Goal: Task Accomplishment & Management: Manage account settings

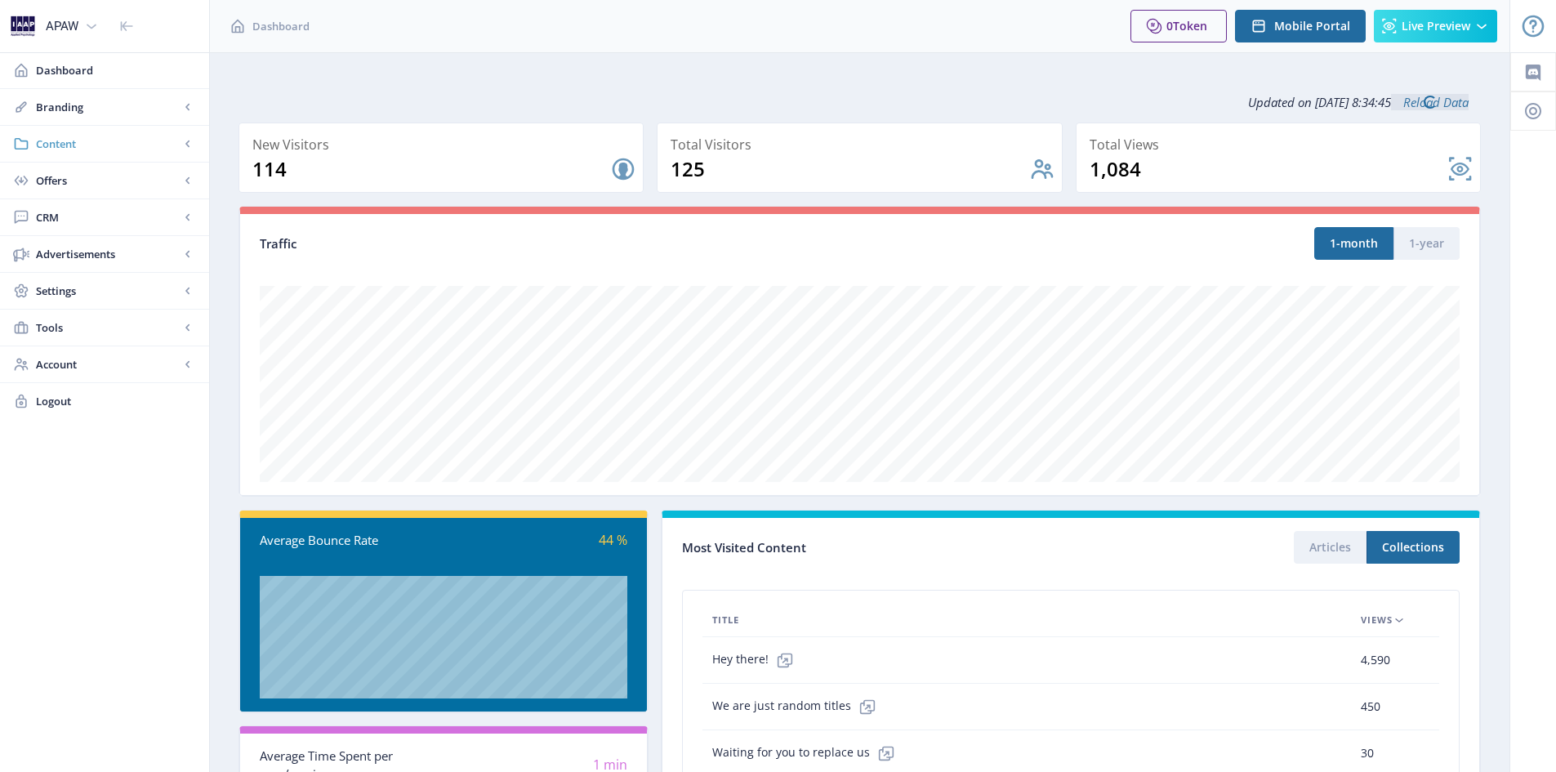
click at [78, 142] on span "Content" at bounding box center [108, 144] width 144 height 16
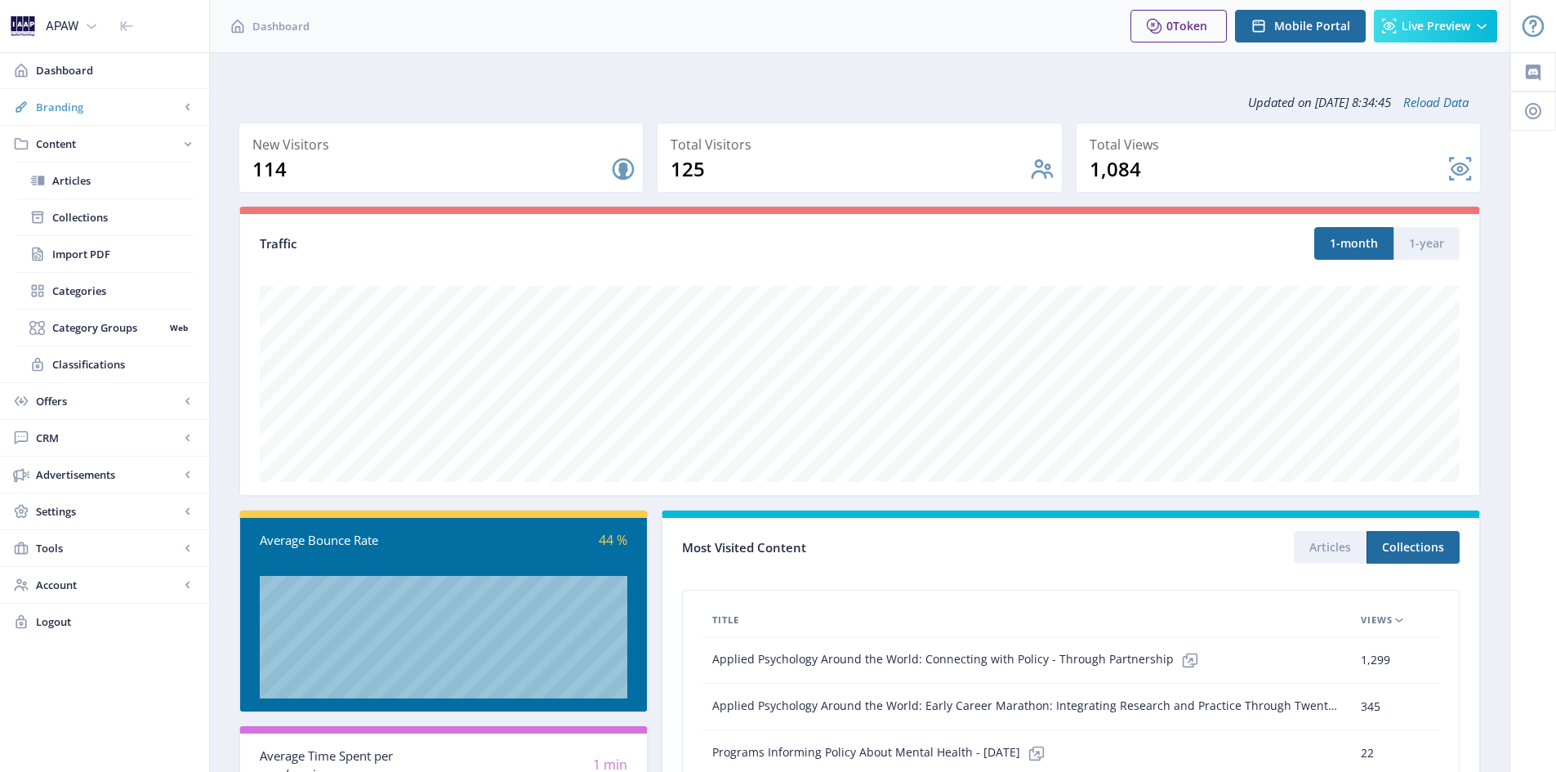
click at [69, 110] on span "Branding" at bounding box center [108, 107] width 144 height 16
click at [64, 146] on span "Content" at bounding box center [108, 144] width 144 height 16
click at [81, 216] on span "Collections" at bounding box center [122, 217] width 141 height 16
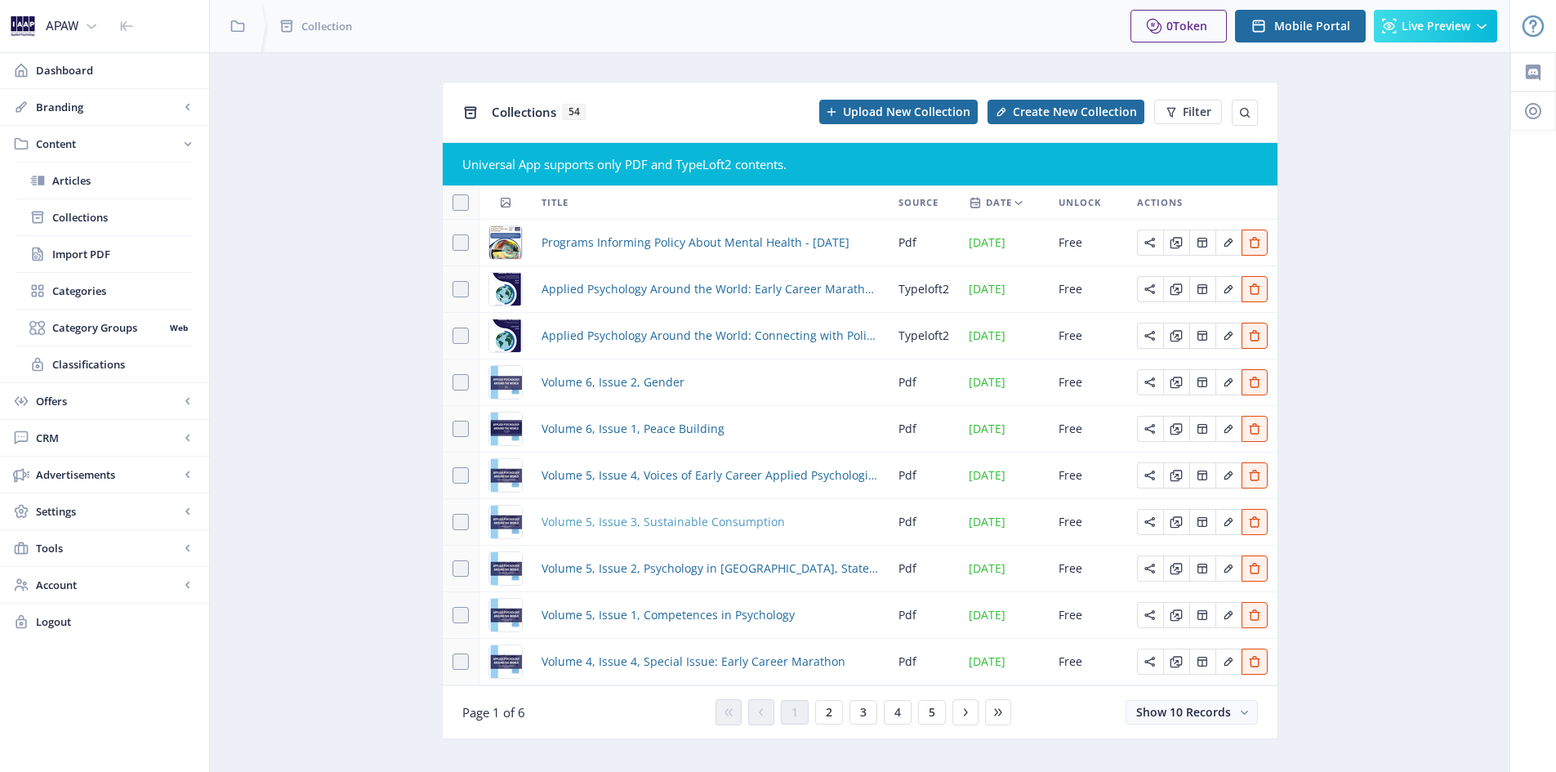
click at [597, 518] on span "Volume 5, Issue 3, Sustainable Consumption" at bounding box center [663, 522] width 243 height 20
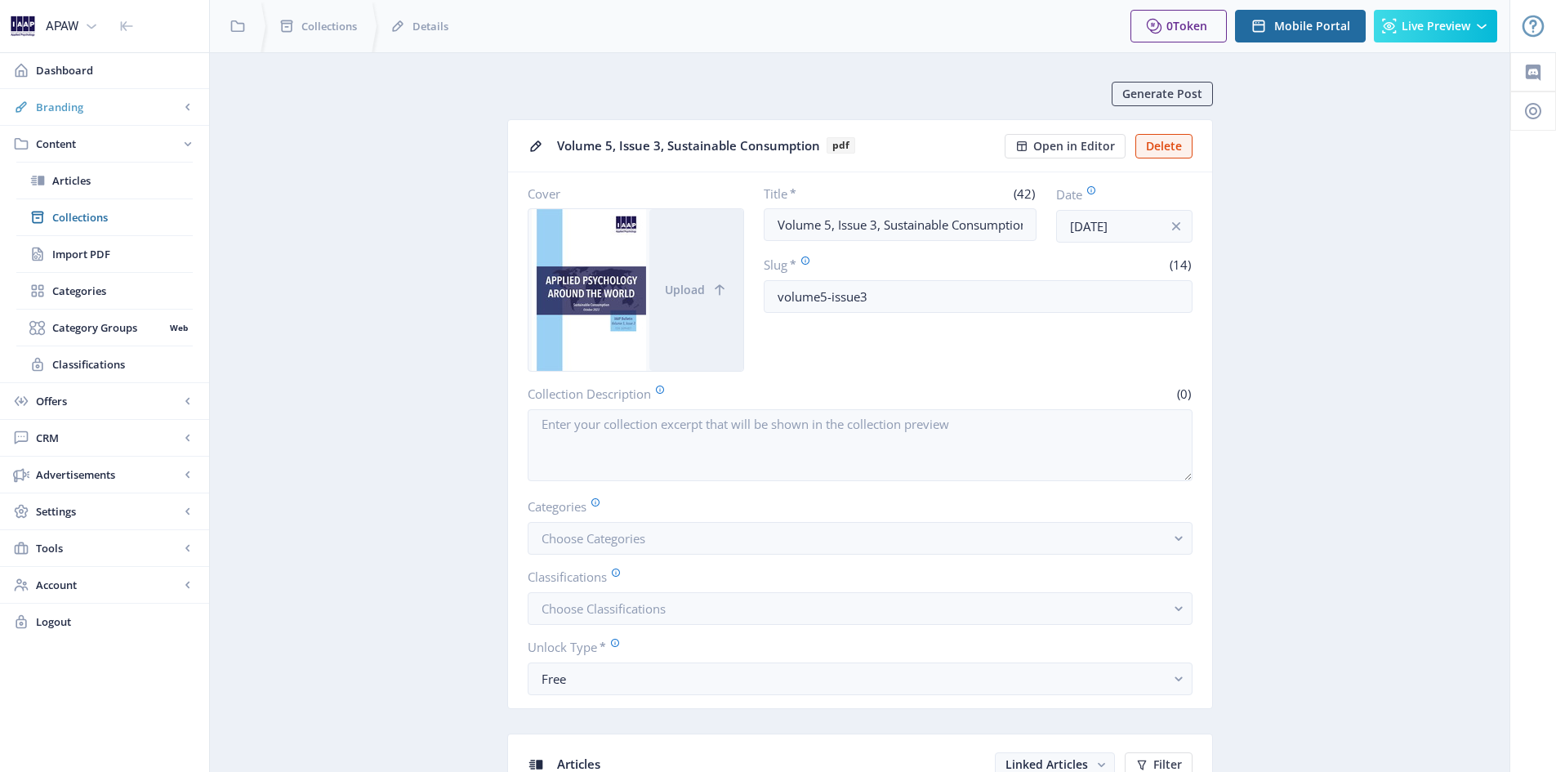
click at [78, 114] on span "Branding" at bounding box center [108, 107] width 144 height 16
click at [82, 181] on span "Appearance" at bounding box center [122, 180] width 141 height 16
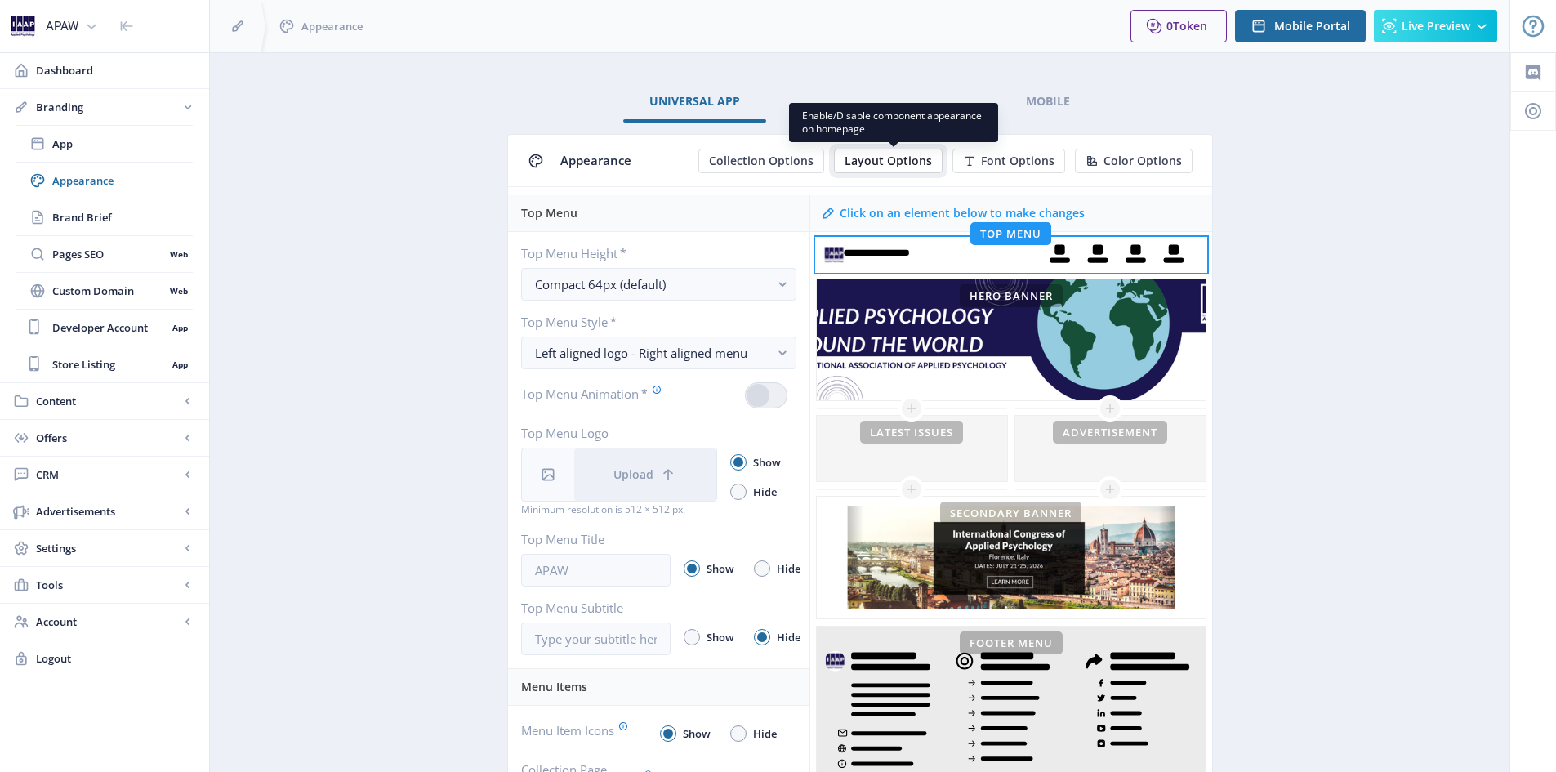
click at [894, 157] on span "Layout Options" at bounding box center [888, 160] width 87 height 13
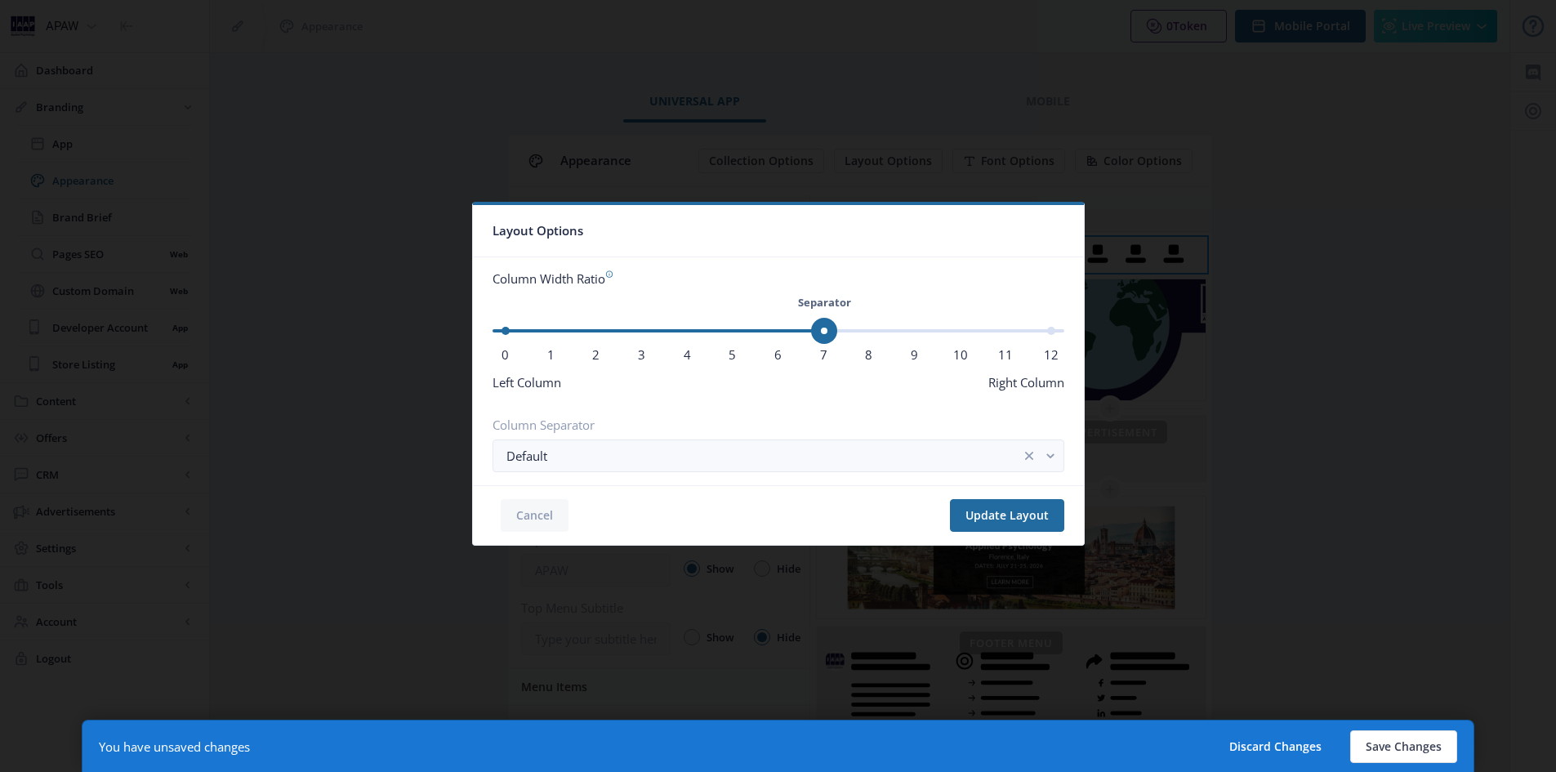
click at [529, 517] on button "Cancel" at bounding box center [535, 515] width 68 height 33
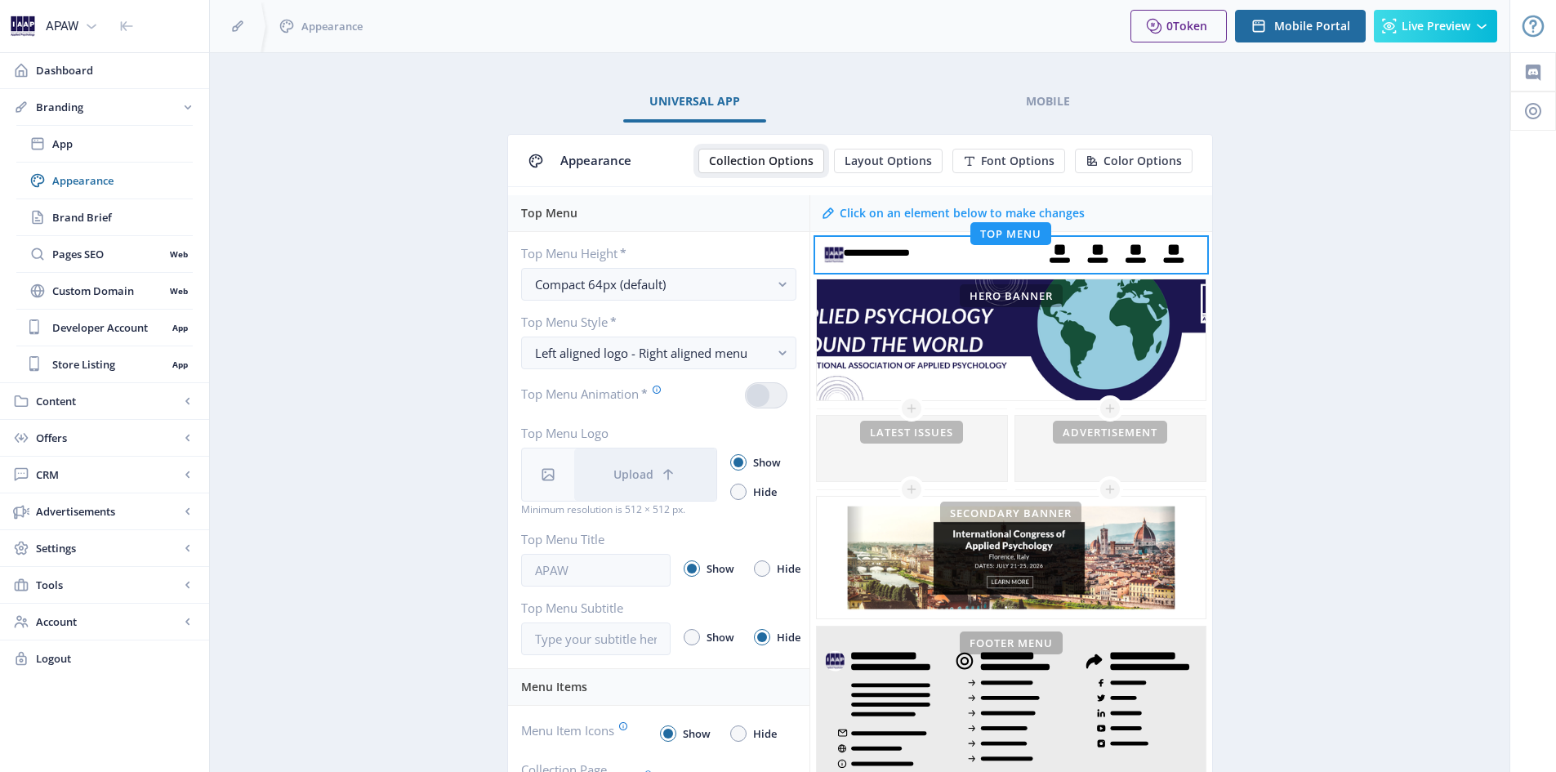
click at [793, 155] on span "Collection Options" at bounding box center [761, 160] width 105 height 13
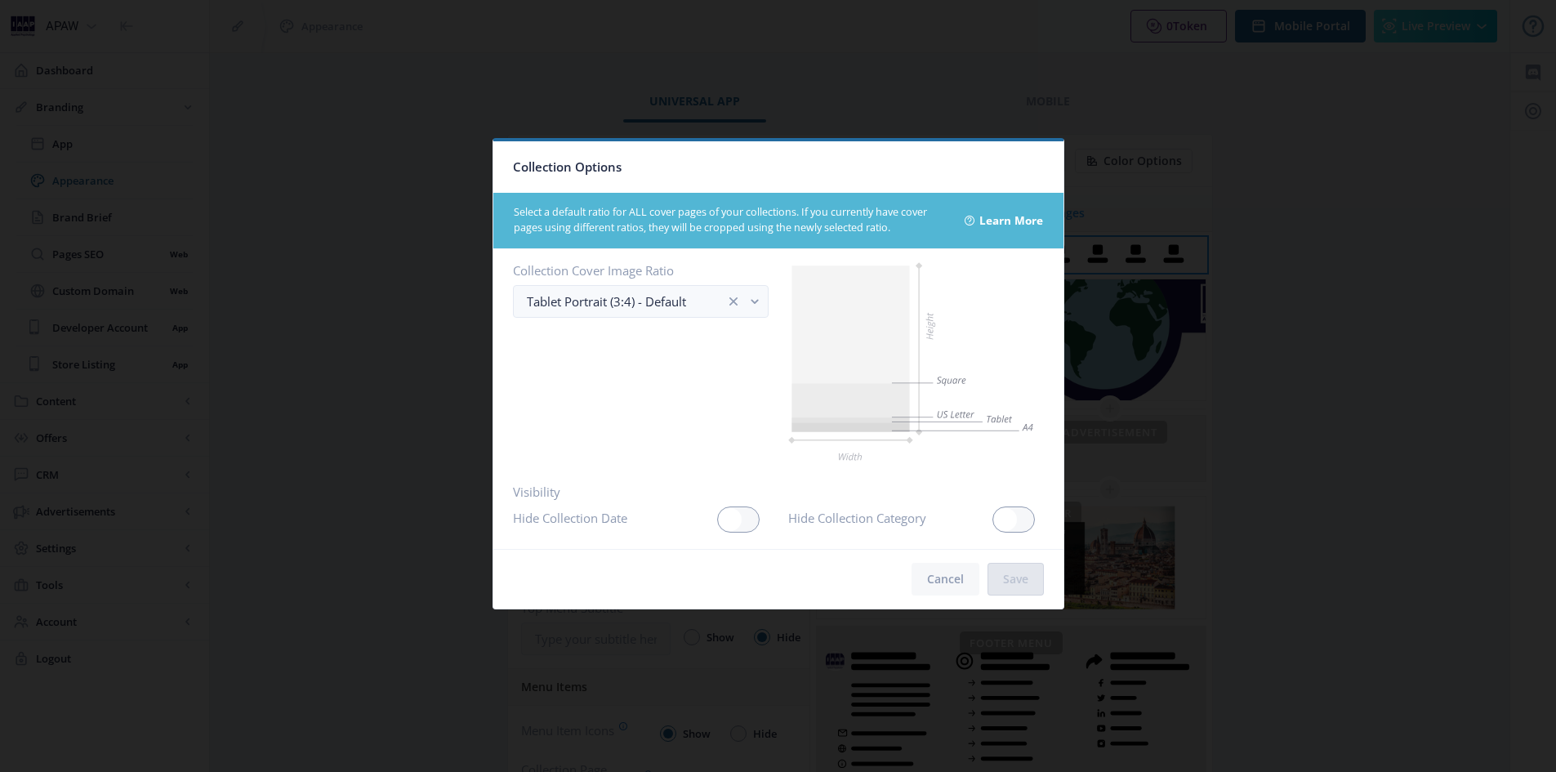
click at [947, 579] on button "Cancel" at bounding box center [946, 579] width 68 height 33
